Goal: Navigation & Orientation: Find specific page/section

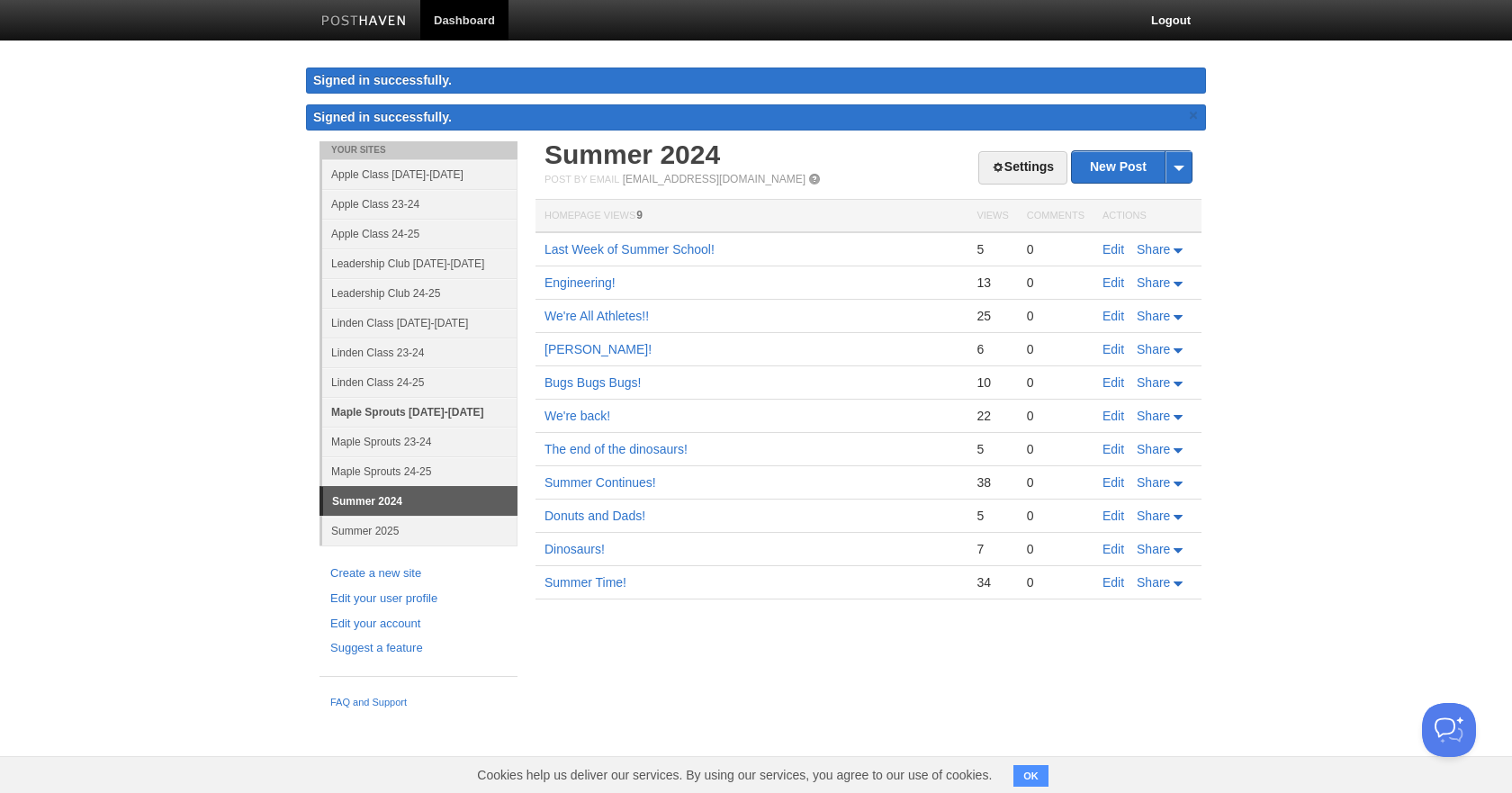
click at [402, 410] on link "Maple Sprouts [DATE]-[DATE]" at bounding box center [419, 411] width 195 height 30
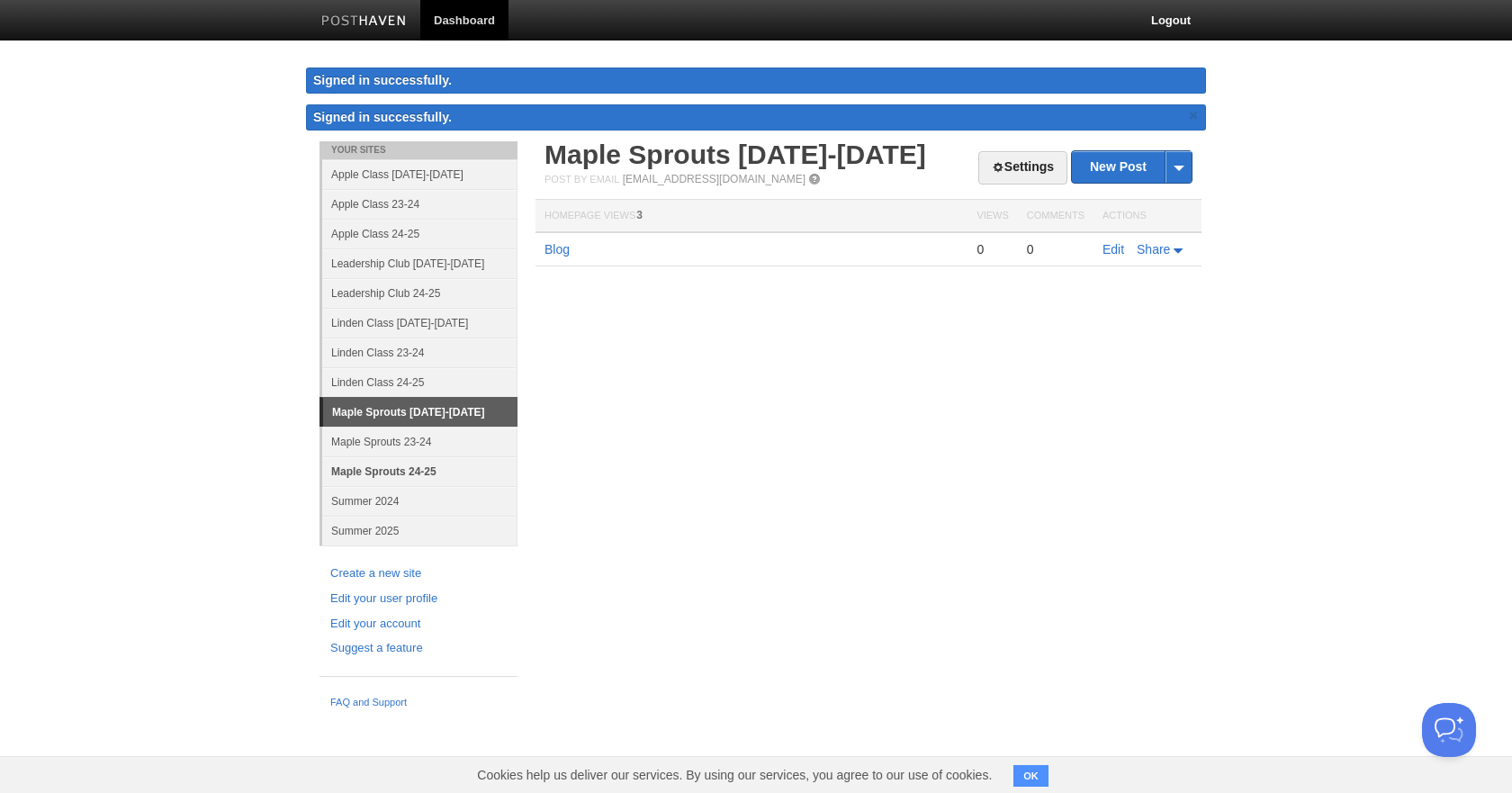
click at [438, 469] on link "Maple Sprouts 24-25" at bounding box center [419, 471] width 195 height 30
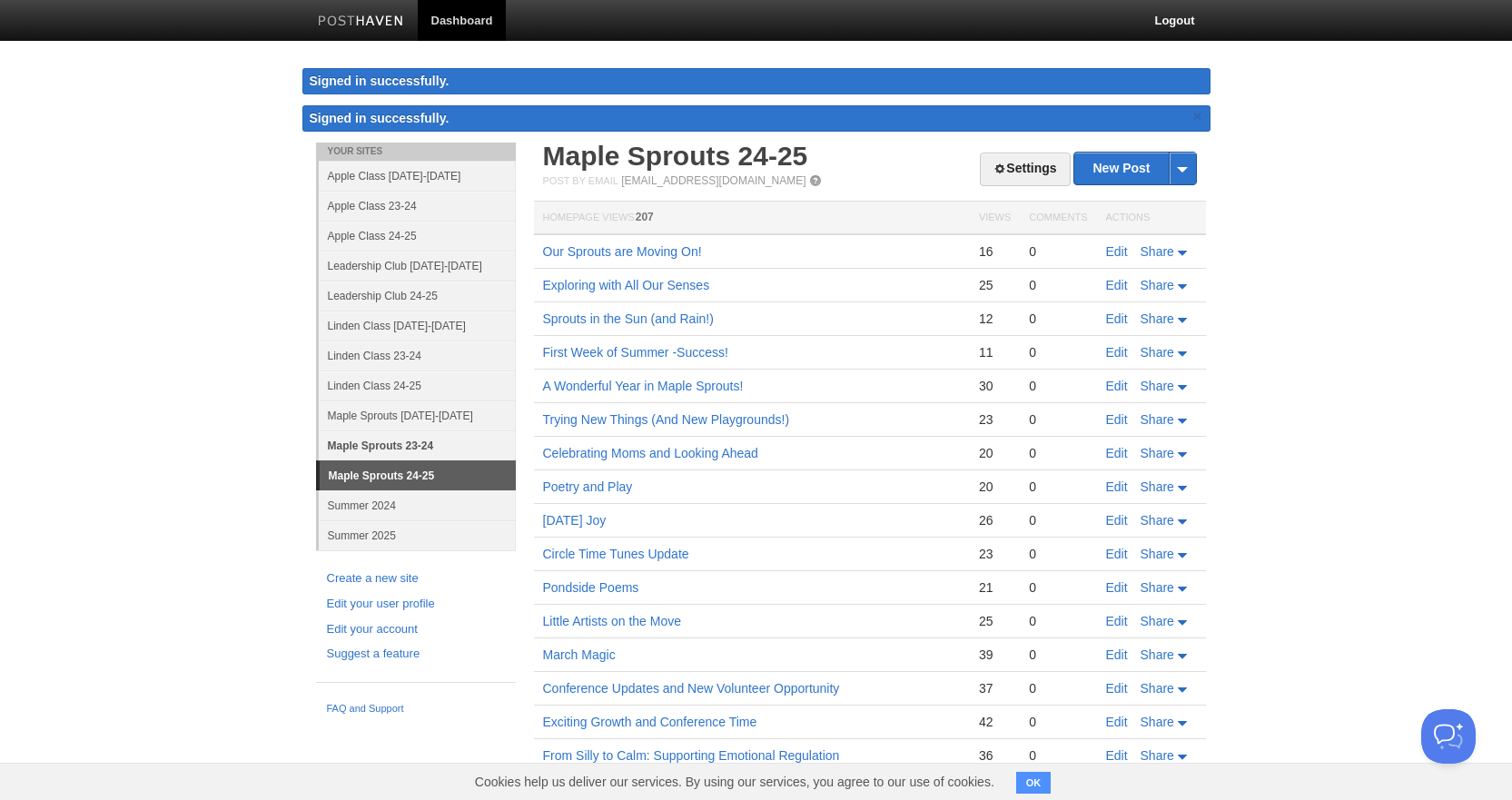
click at [400, 445] on ul "Your Sites Apple Class [DATE]-[DATE] Apple Class 23-24 Apple Class 24-25 Leader…" at bounding box center [415, 347] width 200 height 409
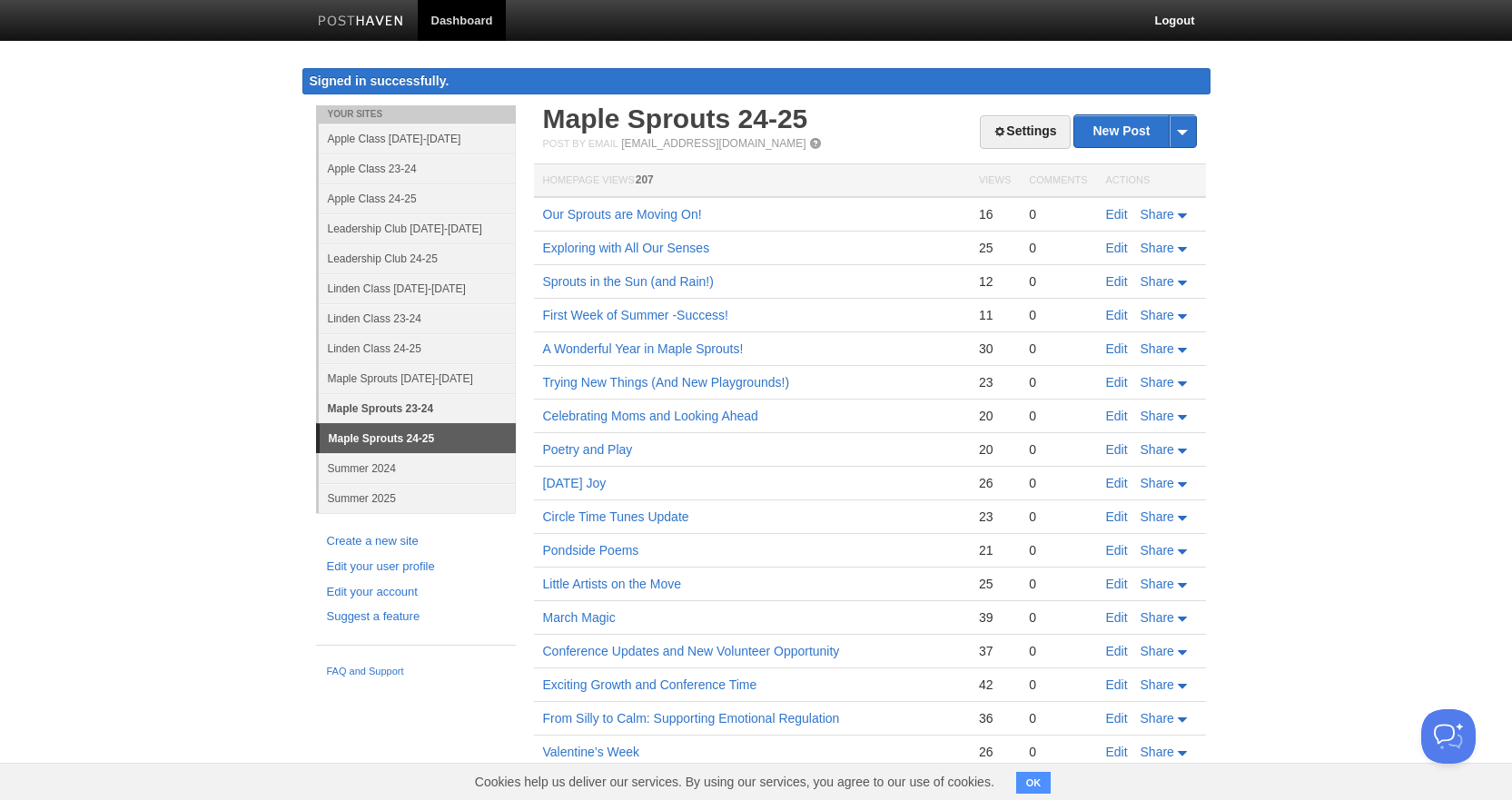
click at [397, 415] on link "Maple Sprouts 23-24" at bounding box center [417, 408] width 197 height 30
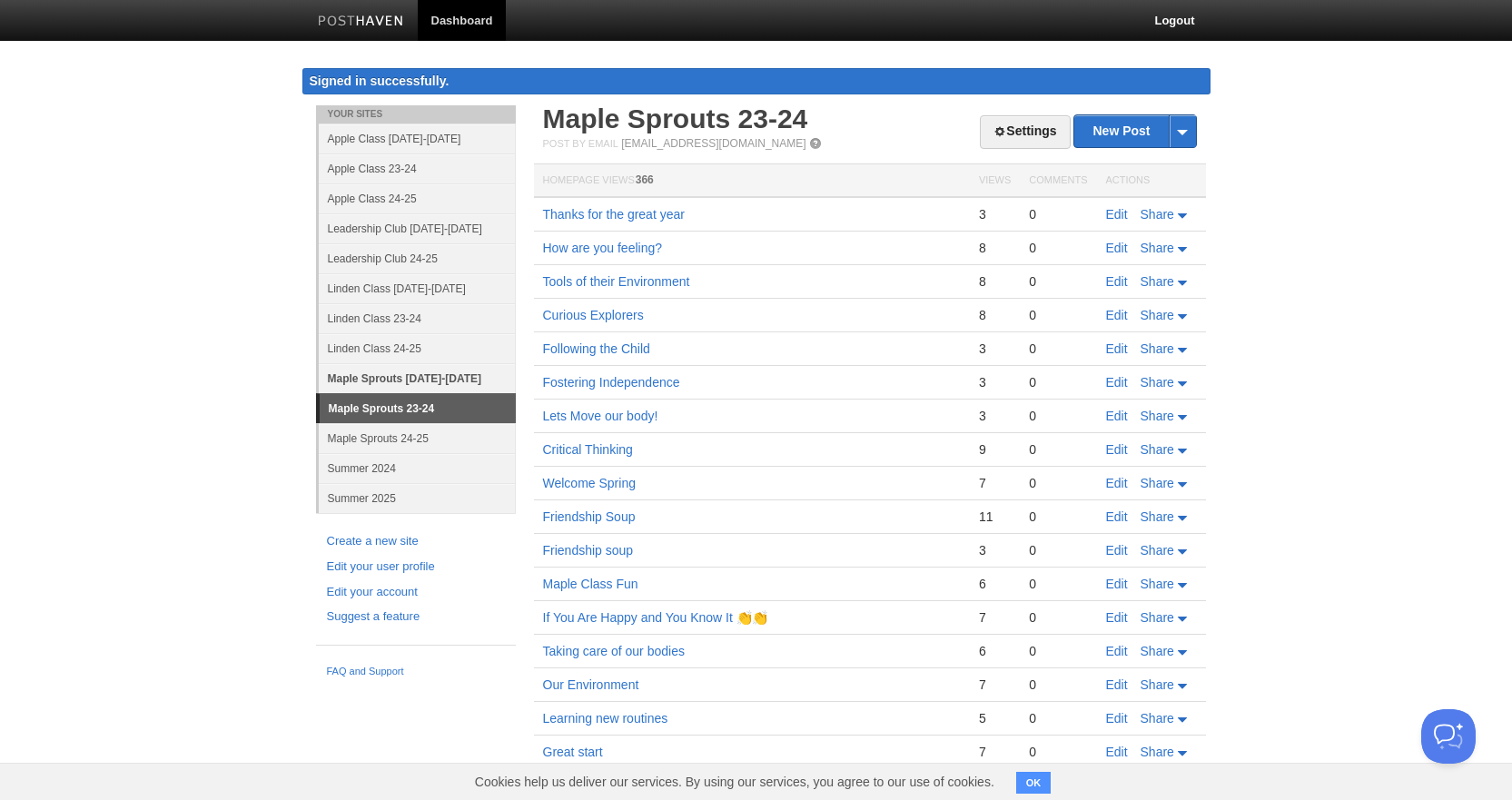
click at [402, 376] on link "Maple Sprouts [DATE]-[DATE]" at bounding box center [417, 378] width 197 height 30
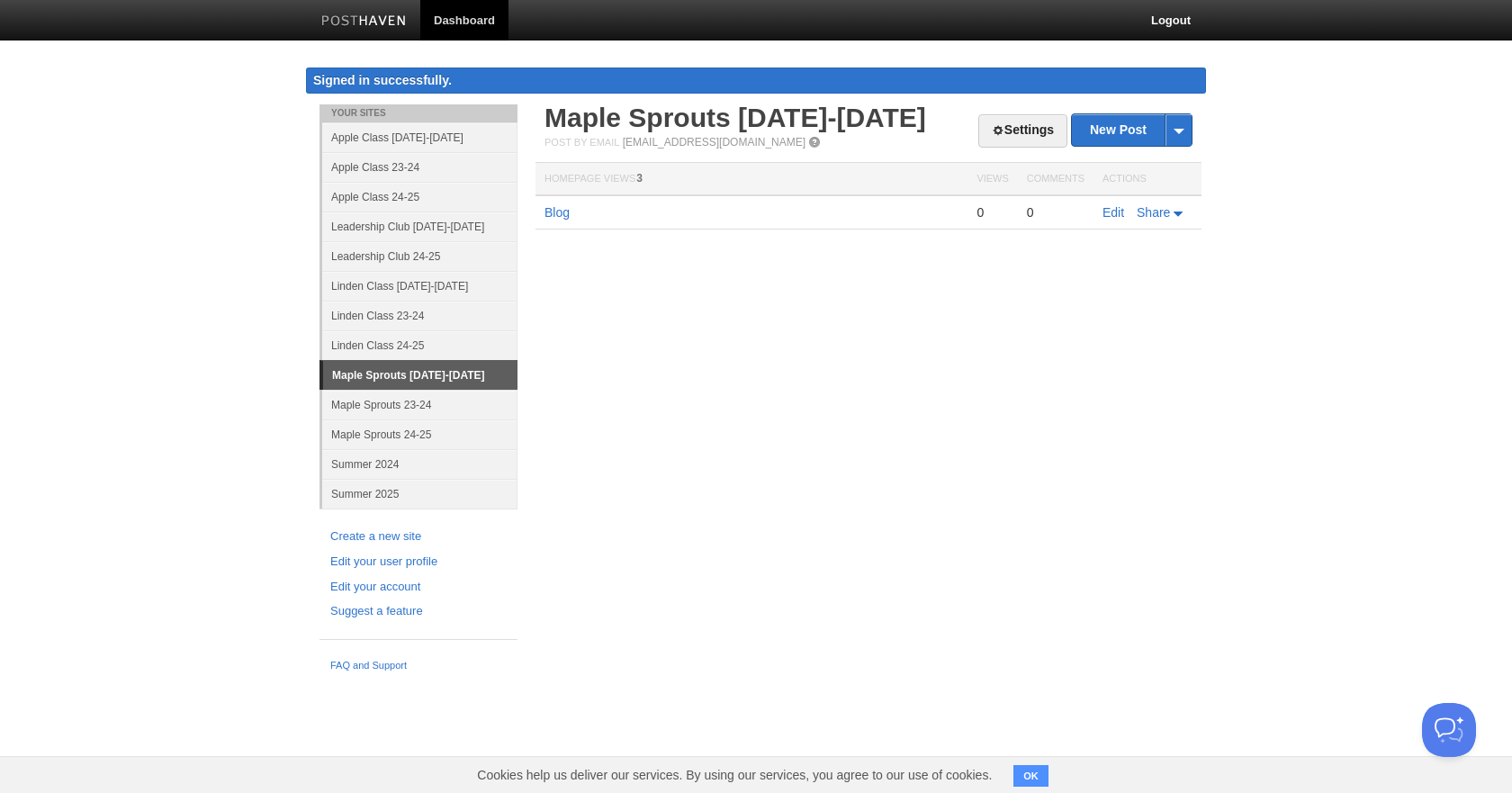
click at [547, 220] on td "Blog" at bounding box center [751, 212] width 432 height 34
click at [560, 214] on link "Blog" at bounding box center [557, 213] width 26 height 15
click at [996, 139] on link "Settings" at bounding box center [1022, 131] width 90 height 33
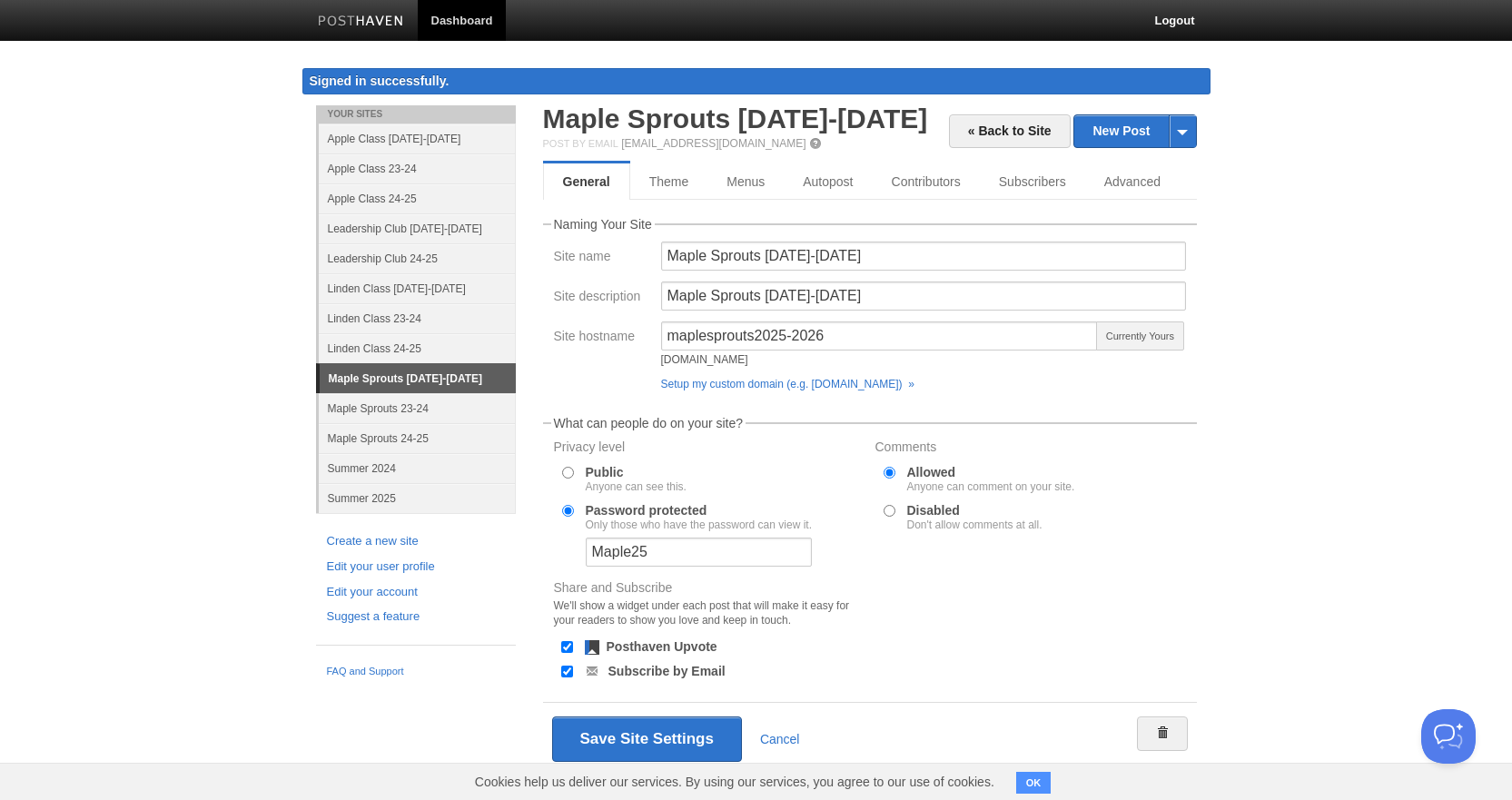
scroll to position [29, 0]
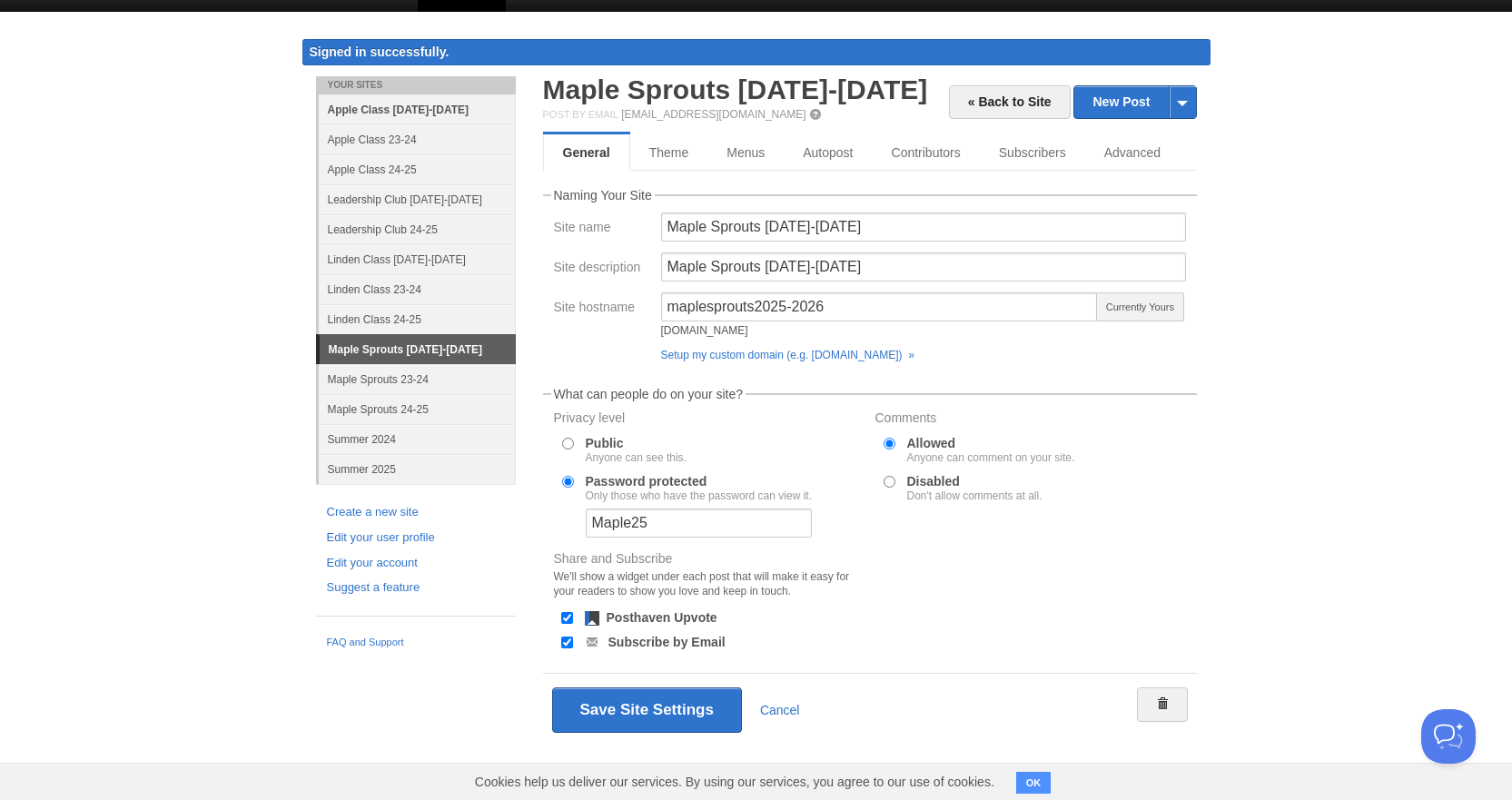
click at [391, 108] on link "Apple Class [DATE]-[DATE]" at bounding box center [417, 109] width 197 height 30
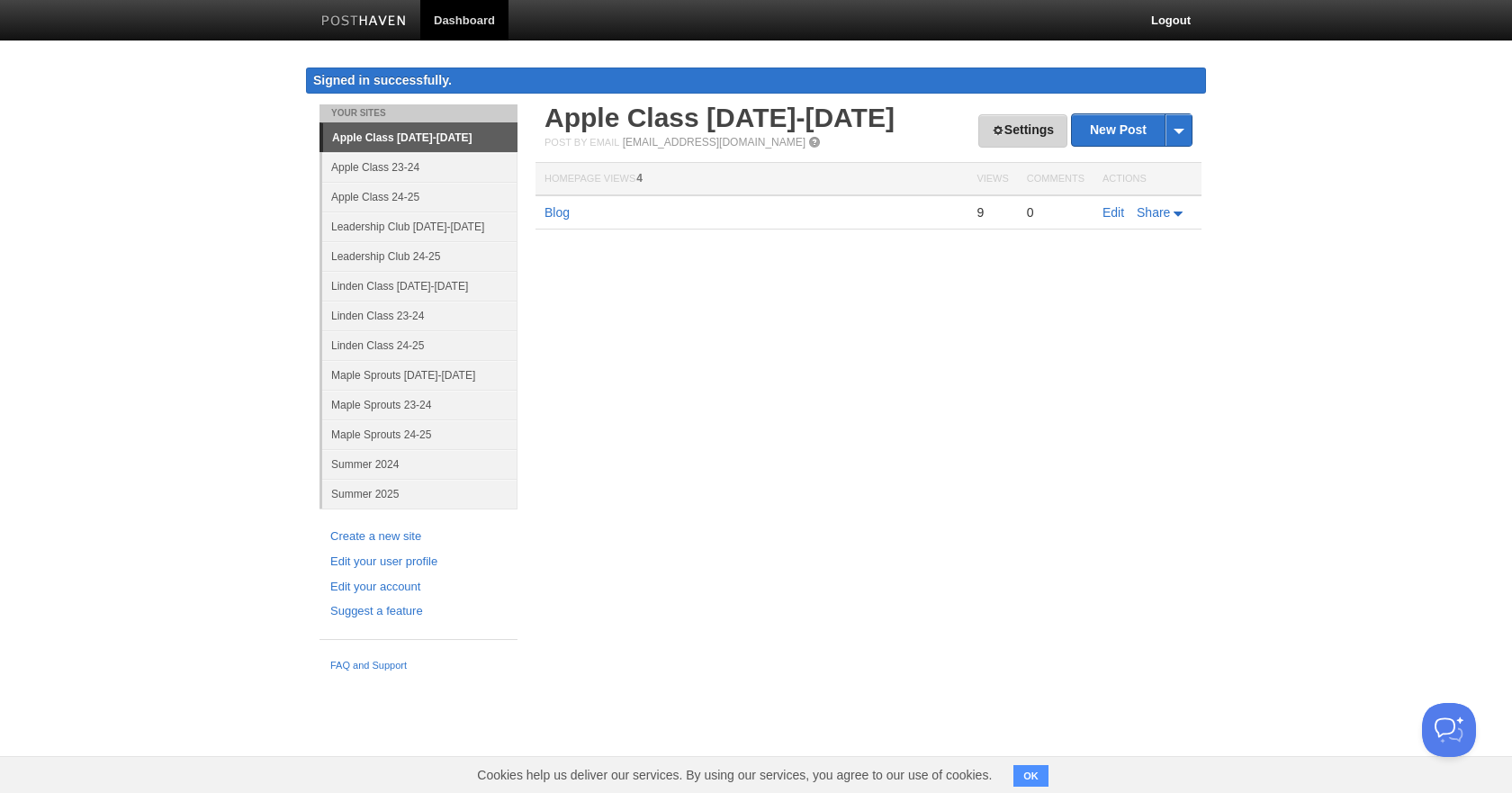
click at [992, 135] on span at bounding box center [998, 130] width 13 height 13
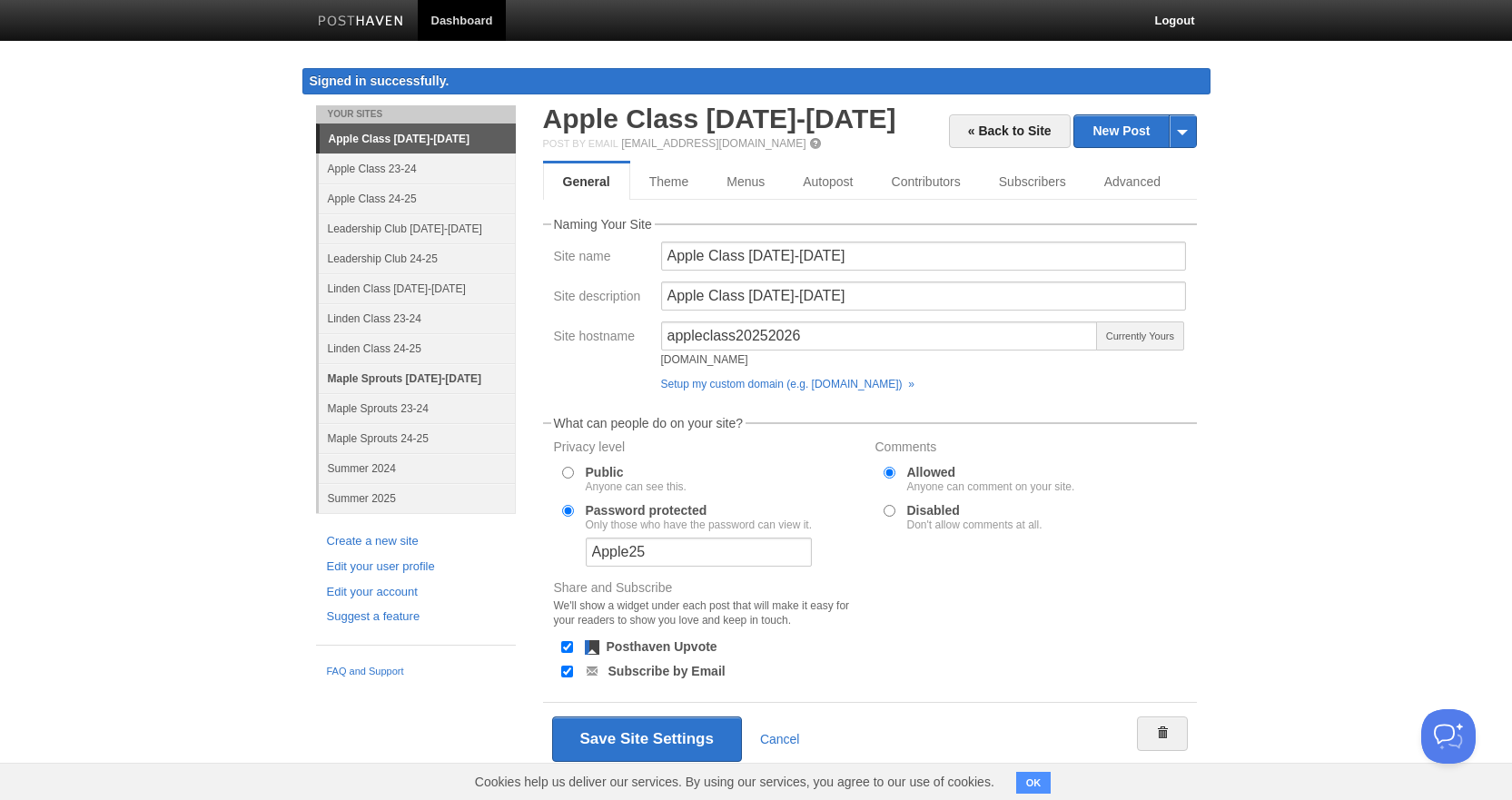
click at [414, 385] on link "Maple Sprouts [DATE]-[DATE]" at bounding box center [417, 378] width 197 height 30
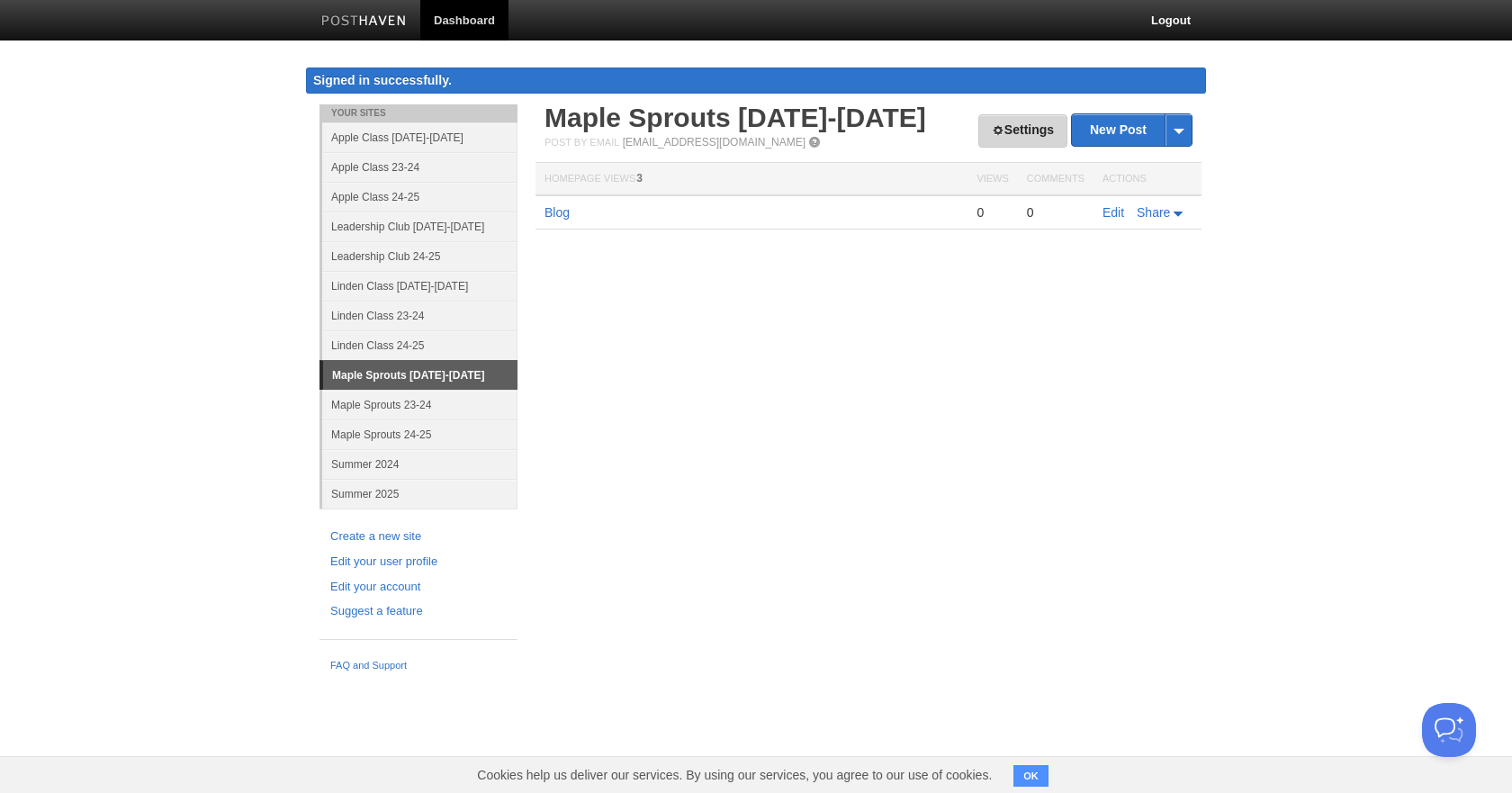
click at [1022, 137] on link "Settings" at bounding box center [1022, 131] width 90 height 33
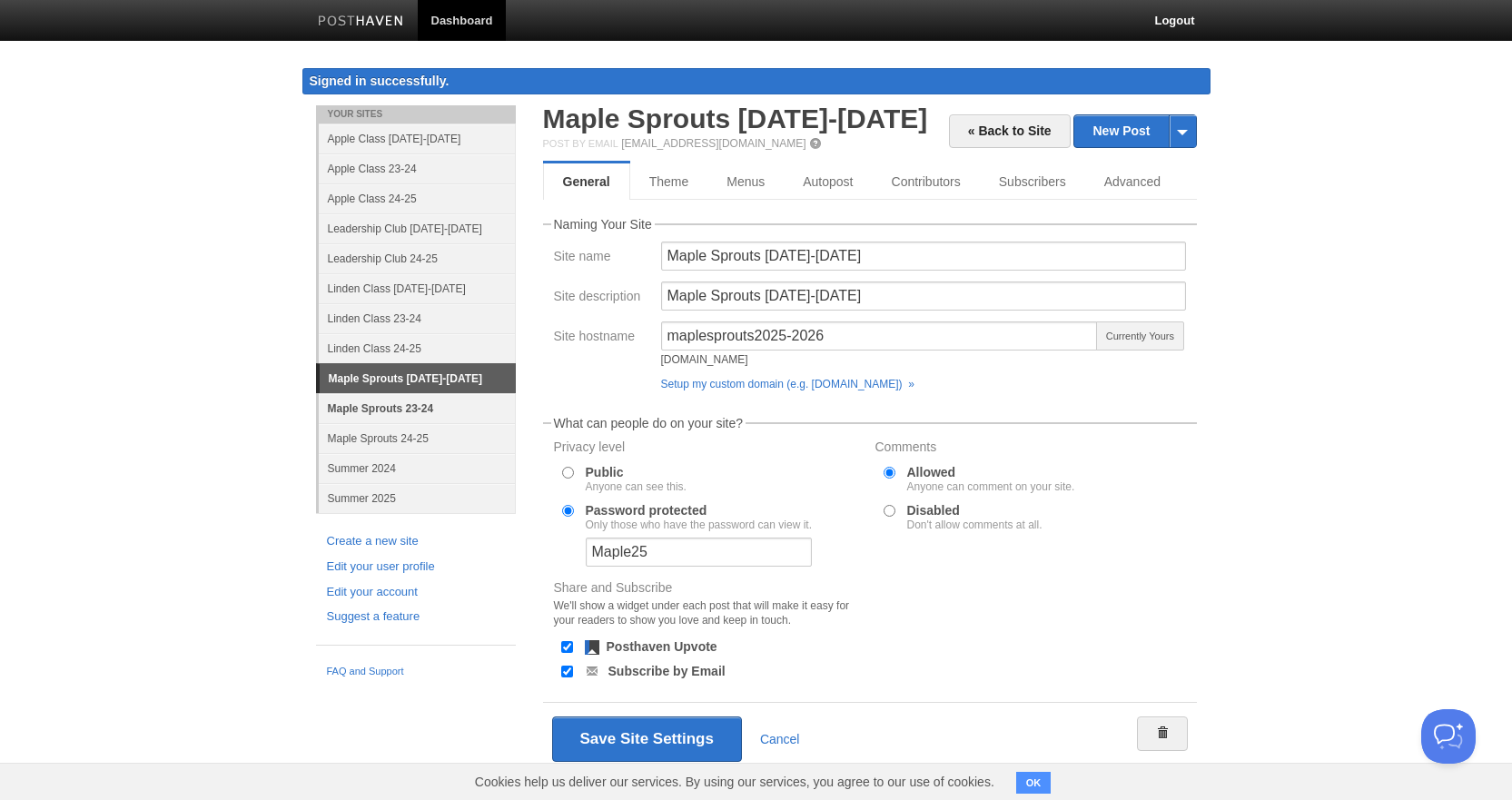
click at [403, 403] on link "Maple Sprouts 23-24" at bounding box center [417, 408] width 197 height 30
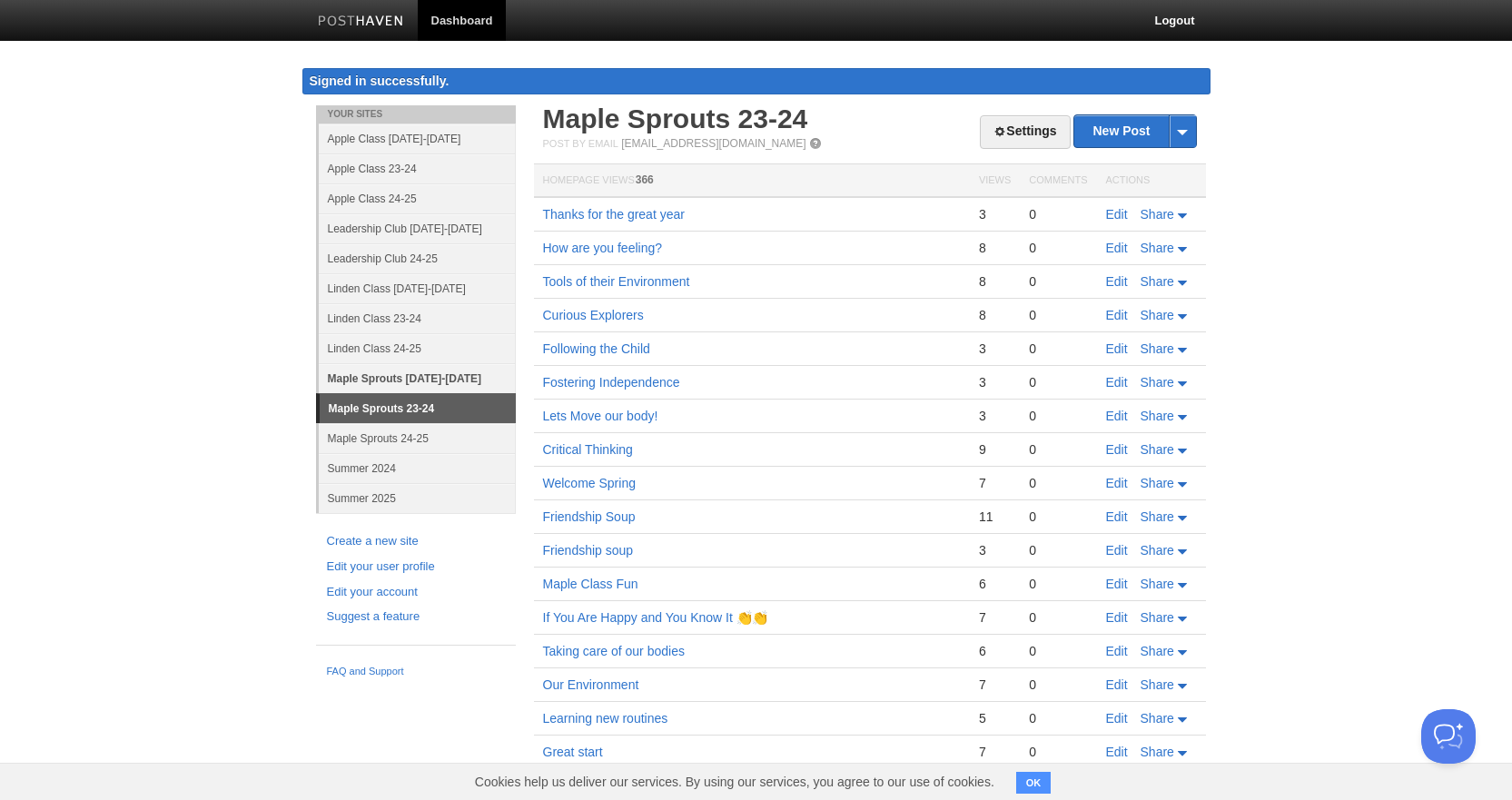
click at [398, 381] on link "Maple Sprouts [DATE]-[DATE]" at bounding box center [417, 378] width 197 height 30
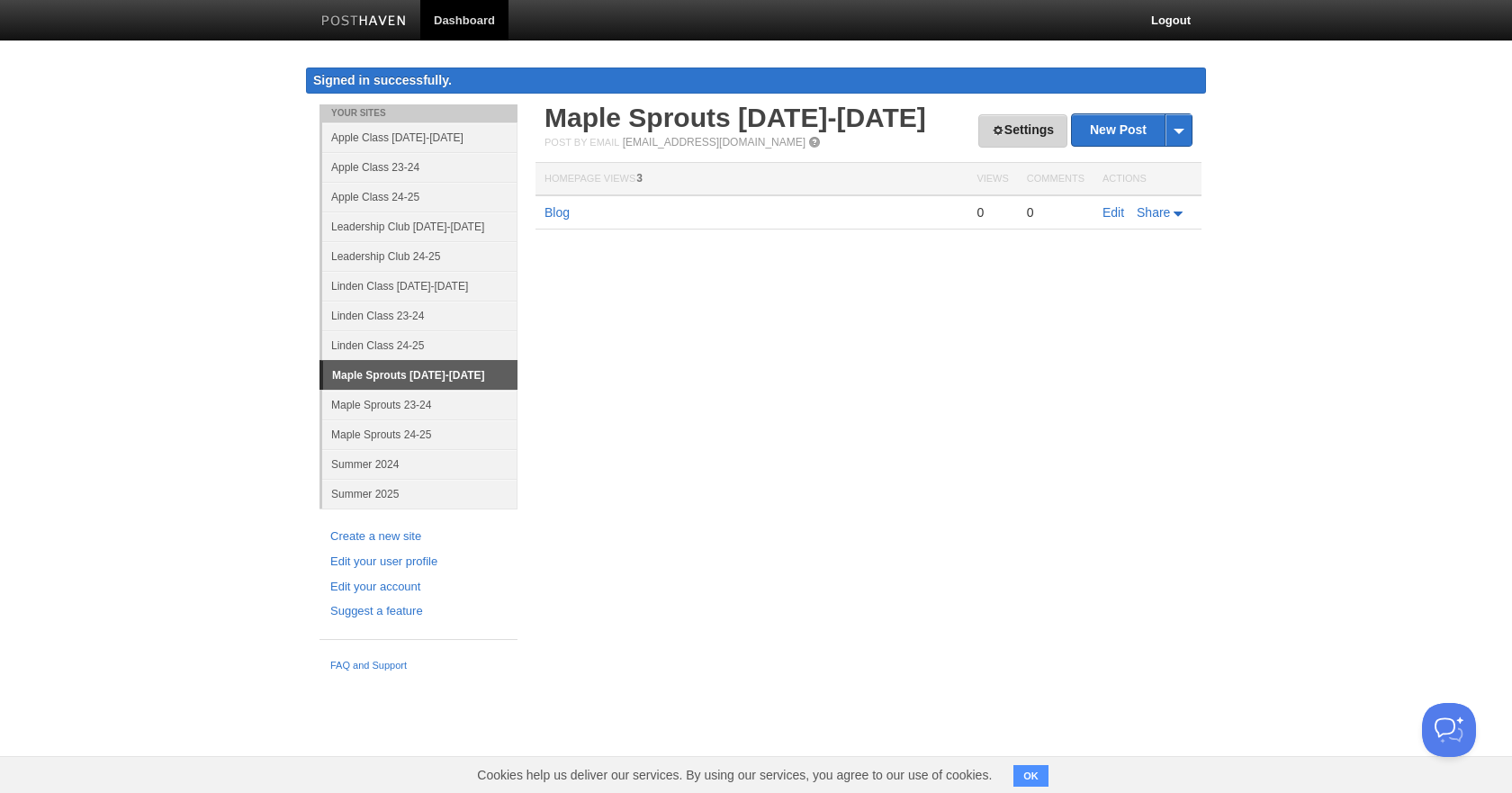
click at [981, 130] on link "Settings" at bounding box center [1022, 131] width 90 height 33
